Goal: Task Accomplishment & Management: Use online tool/utility

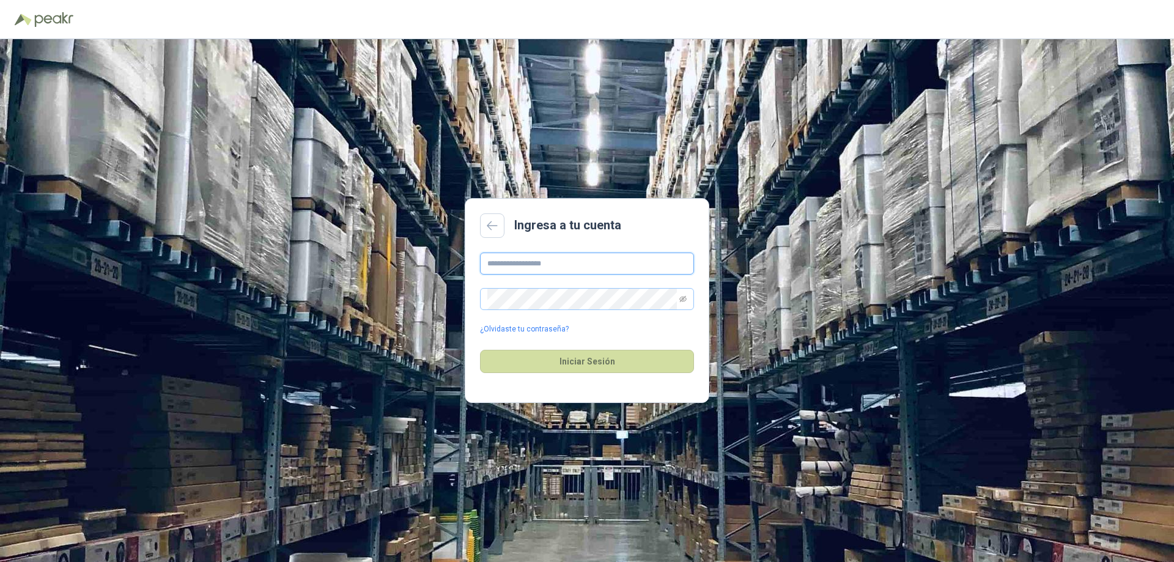
type input "**********"
click at [690, 300] on span at bounding box center [587, 299] width 214 height 22
click at [689, 301] on span at bounding box center [587, 299] width 214 height 22
click at [684, 301] on icon "eye-invisible" at bounding box center [683, 299] width 7 height 6
click at [684, 301] on icon "eye" at bounding box center [683, 300] width 7 height 6
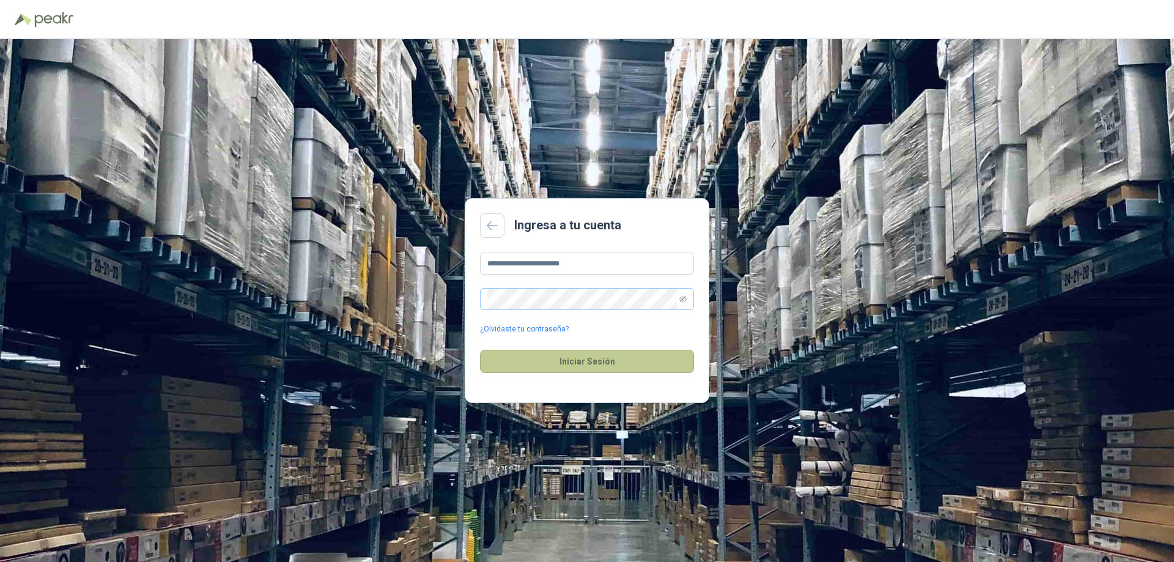
click at [628, 373] on button "Iniciar Sesión" at bounding box center [587, 361] width 214 height 23
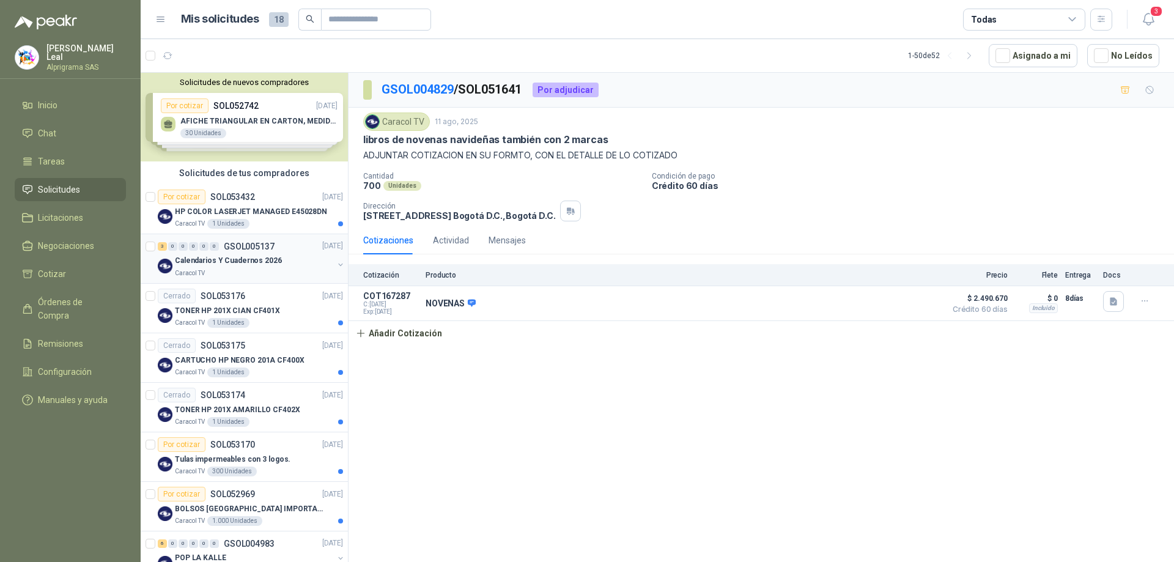
click at [235, 263] on p "Calendarios Y Cuadernos 2026" at bounding box center [228, 262] width 107 height 12
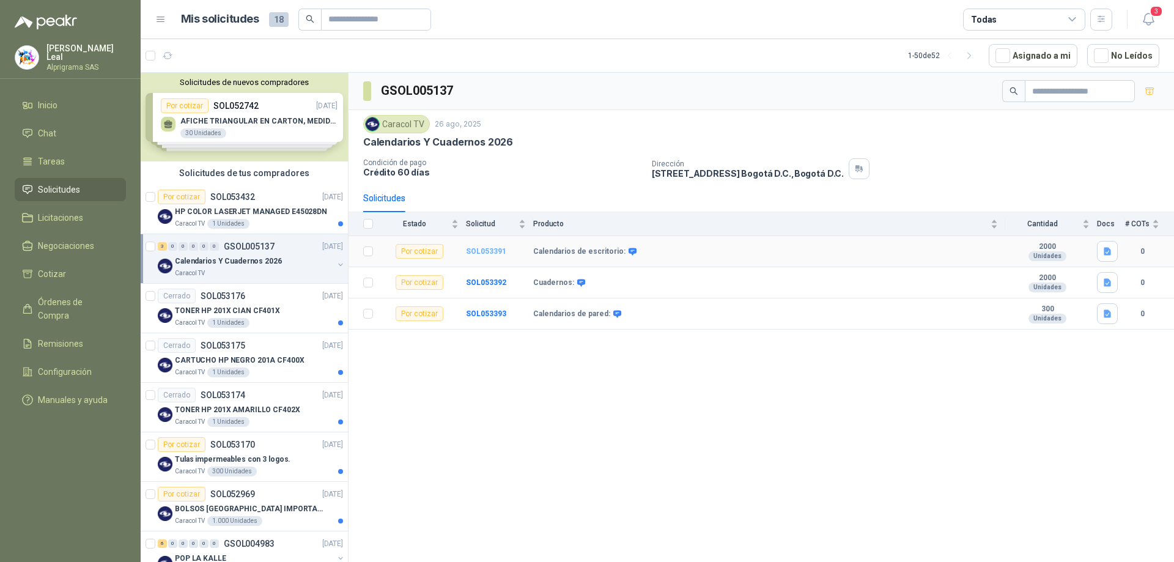
click at [491, 255] on b "SOL053391" at bounding box center [486, 251] width 40 height 9
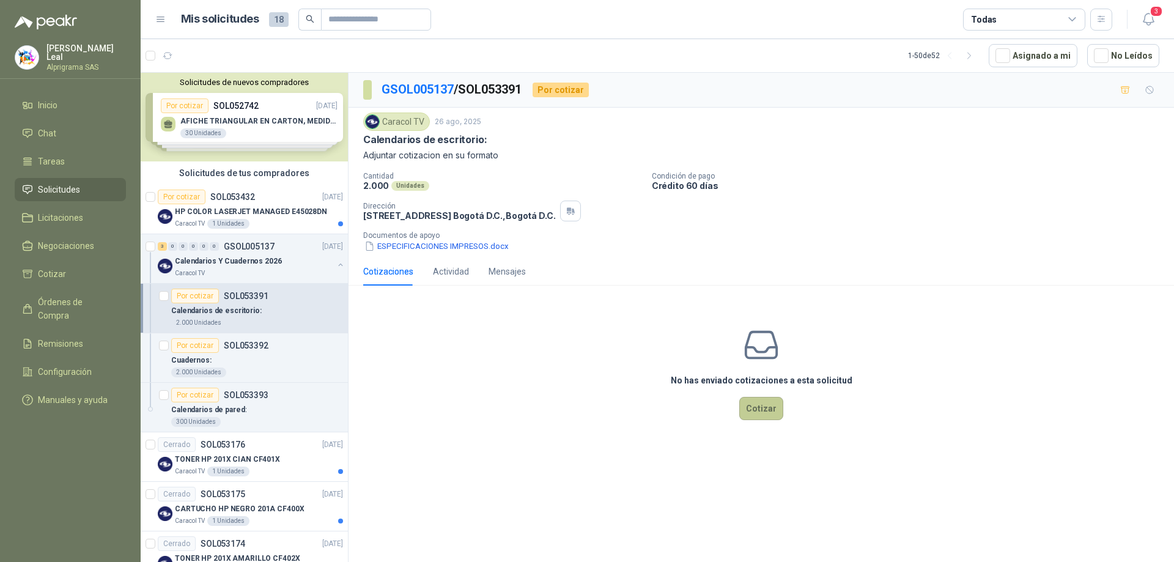
click at [767, 415] on button "Cotizar" at bounding box center [762, 408] width 44 height 23
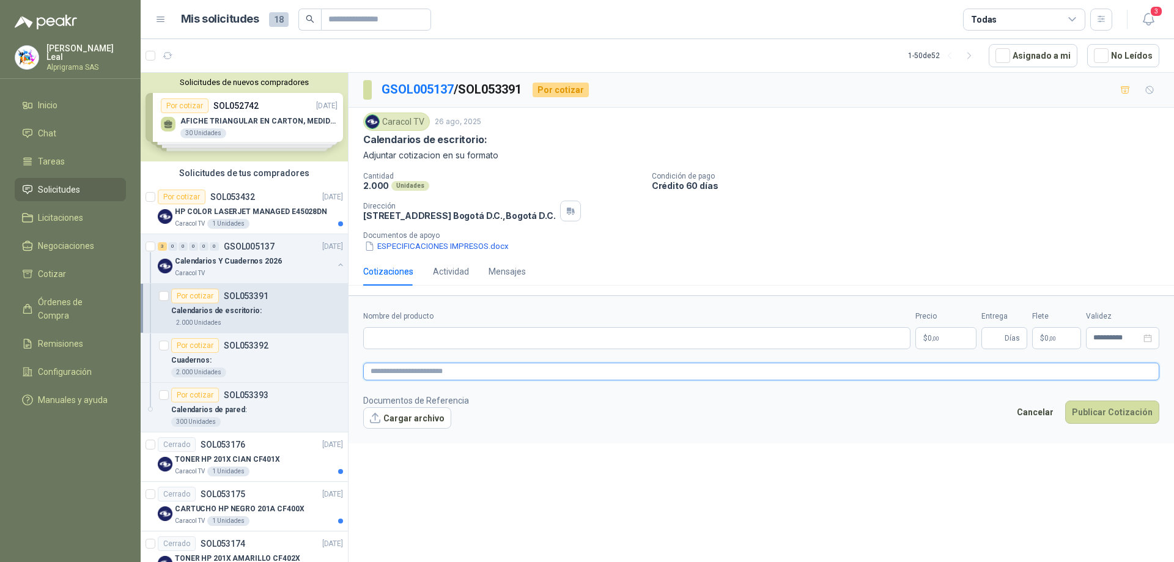
click at [425, 378] on textarea at bounding box center [761, 372] width 796 height 18
drag, startPoint x: 628, startPoint y: 2, endPoint x: 994, endPoint y: 105, distance: 380.1
click at [995, 105] on div "GSOL005137 / SOL053391 Por cotizar" at bounding box center [762, 90] width 826 height 35
